Goal: Task Accomplishment & Management: Use online tool/utility

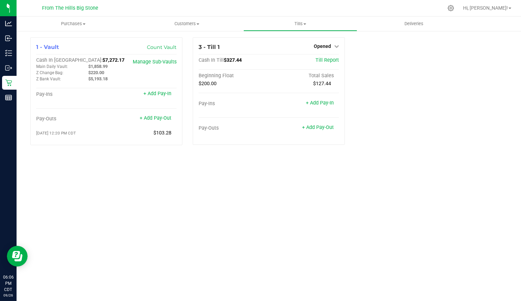
click at [320, 46] on span "Opened" at bounding box center [322, 46] width 17 height 6
click at [321, 61] on link "Close Till" at bounding box center [323, 61] width 19 height 6
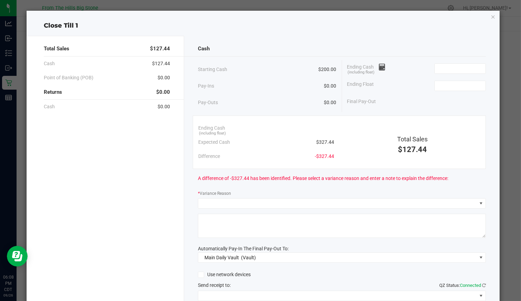
click at [460, 69] on input at bounding box center [460, 69] width 51 height 10
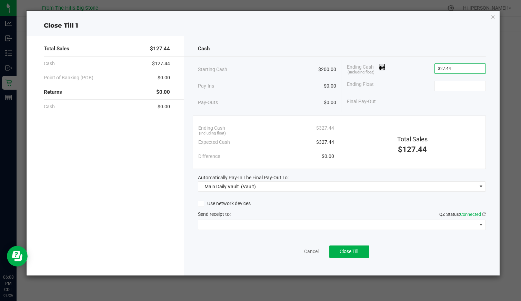
type input "$327.44"
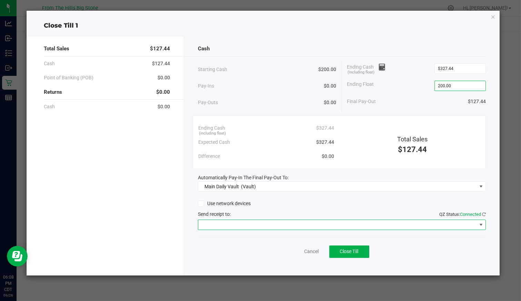
type input "$200.00"
click at [251, 225] on span at bounding box center [337, 225] width 278 height 10
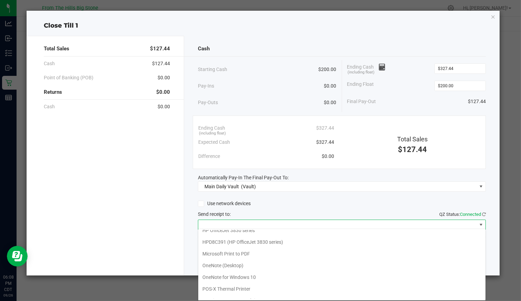
scroll to position [33, 0]
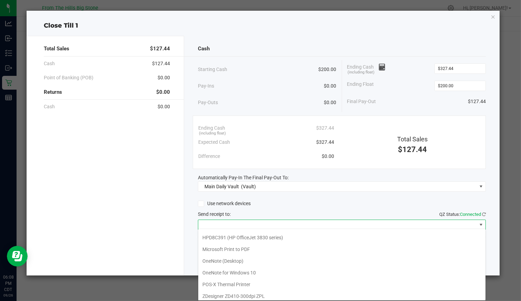
click at [261, 280] on Printer "POS-X Thermal Printer" at bounding box center [341, 285] width 287 height 12
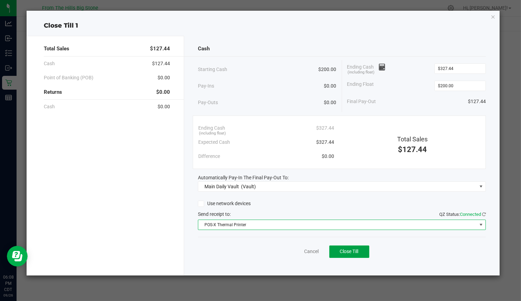
click at [363, 251] on button "Close Till" at bounding box center [349, 252] width 40 height 12
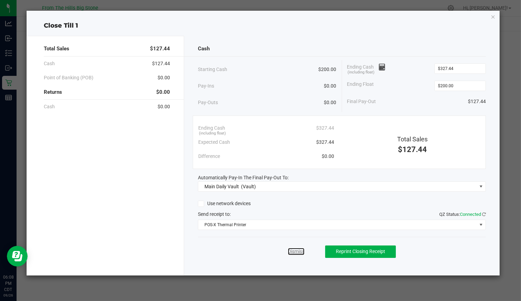
click at [302, 249] on link "Dismiss" at bounding box center [296, 251] width 17 height 7
